Goal: Information Seeking & Learning: Compare options

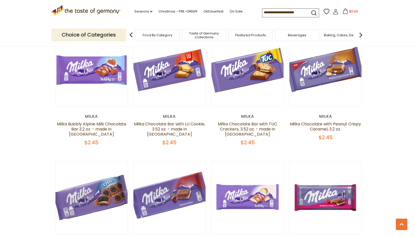
scroll to position [439, 0]
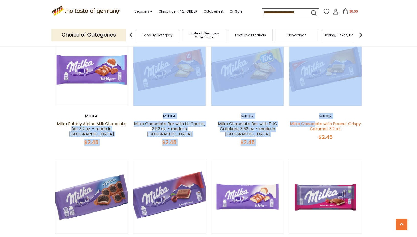
drag, startPoint x: 286, startPoint y: 123, endPoint x: 317, endPoint y: 125, distance: 30.2
click at [317, 125] on div "Quick View Milka Milka Chocolate with Oreo Cookie Filling, 3.52 oz - made in Ge…" at bounding box center [208, 222] width 307 height 1143
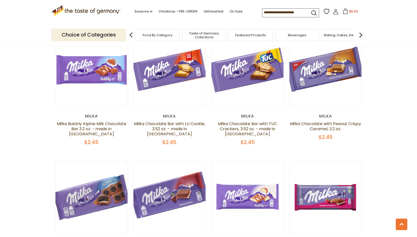
click at [369, 135] on section "**********" at bounding box center [208, 234] width 417 height 1254
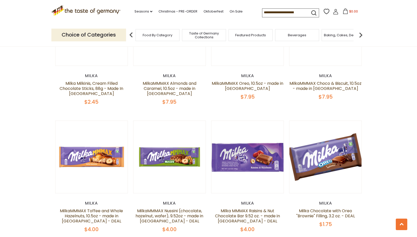
scroll to position [1047, 0]
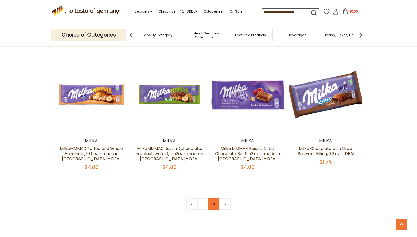
click at [215, 204] on link "2" at bounding box center [214, 205] width 12 height 12
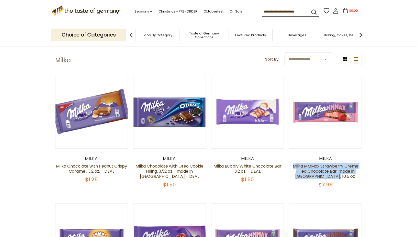
scroll to position [14, 0]
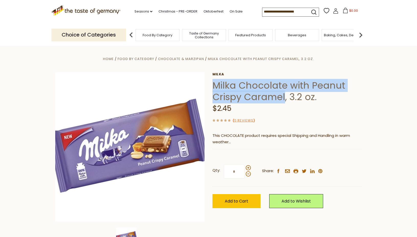
drag, startPoint x: 284, startPoint y: 97, endPoint x: 214, endPoint y: 84, distance: 71.3
click at [214, 84] on h1 "Milka Chocolate with Peanut Crispy Caramel, 3.2 oz." at bounding box center [288, 91] width 150 height 23
copy h1 "Milka Chocolate with Peanut Crispy Caramel"
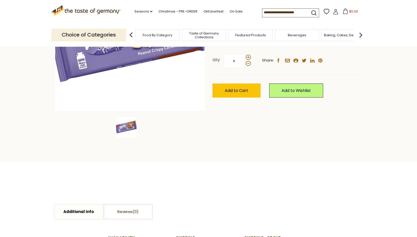
scroll to position [129, 0]
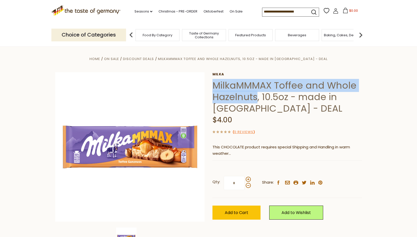
drag, startPoint x: 256, startPoint y: 97, endPoint x: 214, endPoint y: 87, distance: 43.4
click at [214, 87] on h1 "MilkaMMMAX Toffee and Whole Hazelnuts, 10.5oz - made in [GEOGRAPHIC_DATA] - DEAL" at bounding box center [288, 97] width 150 height 35
copy h1 "MilkaMMMAX Toffee and Whole Hazelnuts"
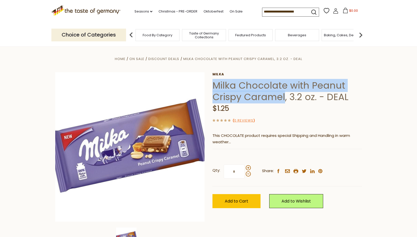
drag, startPoint x: 285, startPoint y: 96, endPoint x: 212, endPoint y: 85, distance: 73.3
click at [213, 85] on h1 "Milka Chocolate with Peanut Crispy Caramel, 3.2 oz. - DEAL" at bounding box center [288, 91] width 150 height 23
copy h1 "Milka Chocolate with Peanut Crispy Caramel"
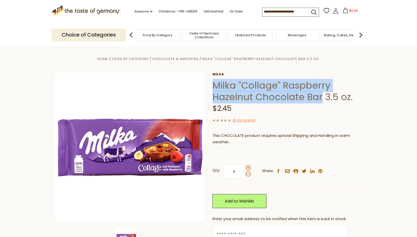
drag, startPoint x: 320, startPoint y: 97, endPoint x: 214, endPoint y: 86, distance: 107.0
click at [214, 86] on h1 "Milka "Collage" Raspberry Hazelnut Chocolate Bar 3.5 oz." at bounding box center [288, 91] width 150 height 23
copy h1 "Milka "Collage" Raspberry Hazelnut Chocolate Bar"
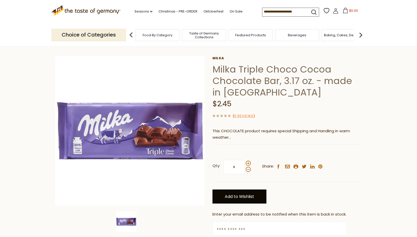
scroll to position [13, 0]
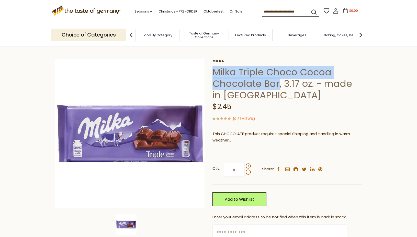
drag, startPoint x: 276, startPoint y: 84, endPoint x: 209, endPoint y: 73, distance: 68.5
click at [209, 73] on div "Home Food By Category Chocolate & Marzipan Milka Triple Choco Cocoa Chocolate B…" at bounding box center [208, 151] width 315 height 218
copy h1 "Milka Triple Choco Cocoa Chocolate Bar"
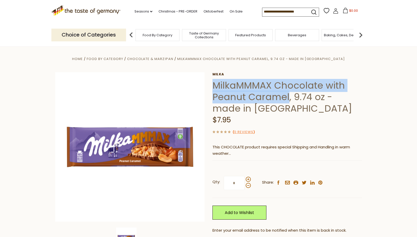
drag, startPoint x: 287, startPoint y: 97, endPoint x: 215, endPoint y: 86, distance: 73.1
click at [215, 86] on h1 "MilkaMMMAX Chocolate with Peanut Caramel, 9.74 oz - made in Austria" at bounding box center [288, 97] width 150 height 35
copy h1 "MilkaMMMAX Chocolate with Peanut Caramel"
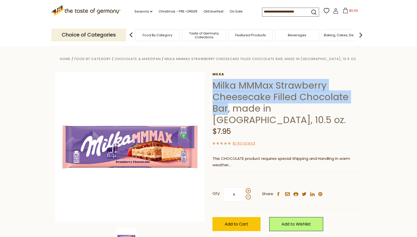
drag, startPoint x: 228, startPoint y: 109, endPoint x: 213, endPoint y: 88, distance: 25.1
click at [213, 88] on h1 "Milka MMMax Strawberry Cheesecake Filled Chocolate Bar, made in Austria, 10.5 o…" at bounding box center [288, 103] width 150 height 46
copy h1 "Milka MMMax Strawberry Cheesecake Filled Chocolate Bar"
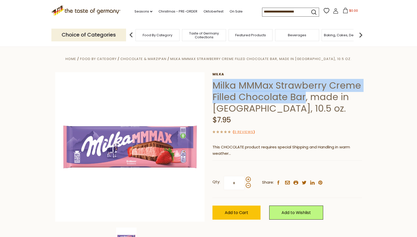
drag, startPoint x: 304, startPoint y: 99, endPoint x: 215, endPoint y: 85, distance: 89.8
click at [215, 85] on h1 "Milka MMMax Strawberry Creme Filled Chocolate Bar, made in Austria, 10.5 oz." at bounding box center [288, 97] width 150 height 35
copy h1 "Milka MMMax Strawberry Creme Filled Chocolate Bar"
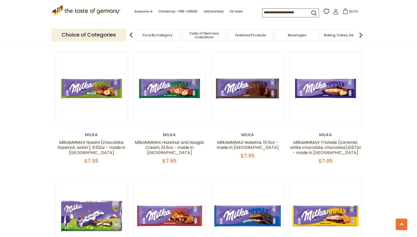
scroll to position [800, 0]
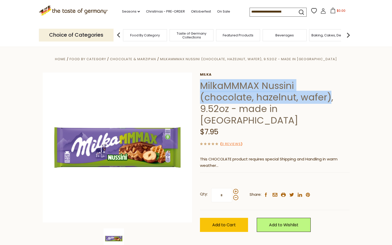
drag, startPoint x: 273, startPoint y: 96, endPoint x: 203, endPoint y: 86, distance: 70.7
click at [203, 86] on h1 "MilkaMMMAX Nussini (chocolate, hazelnut, wafer), 9.52oz - made in [GEOGRAPHIC_D…" at bounding box center [275, 103] width 150 height 46
copy h1 "MilkaMMMAX Nussini (chocolate, hazelnut, wafer)"
